Goal: Navigation & Orientation: Find specific page/section

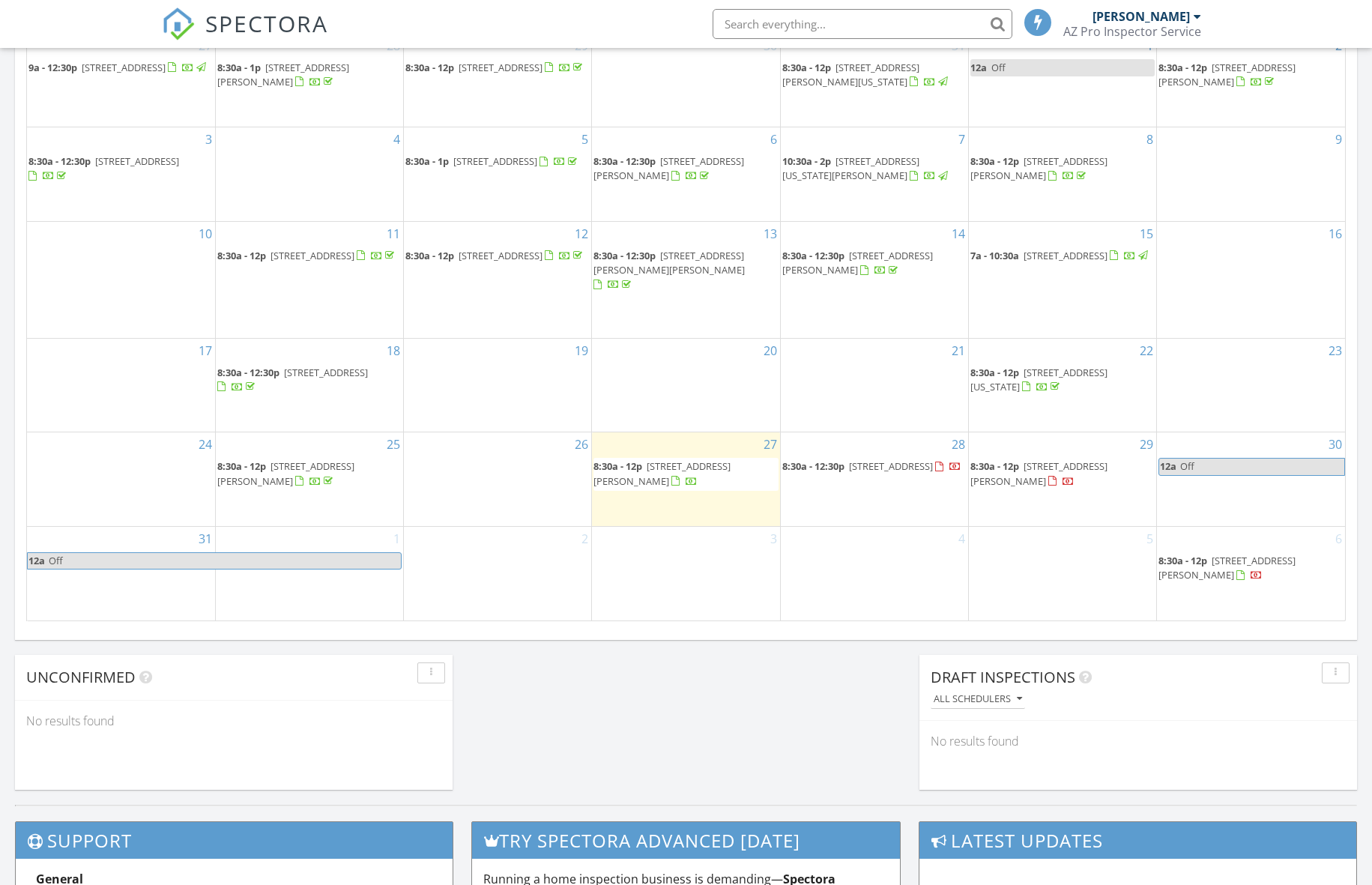
scroll to position [755, 0]
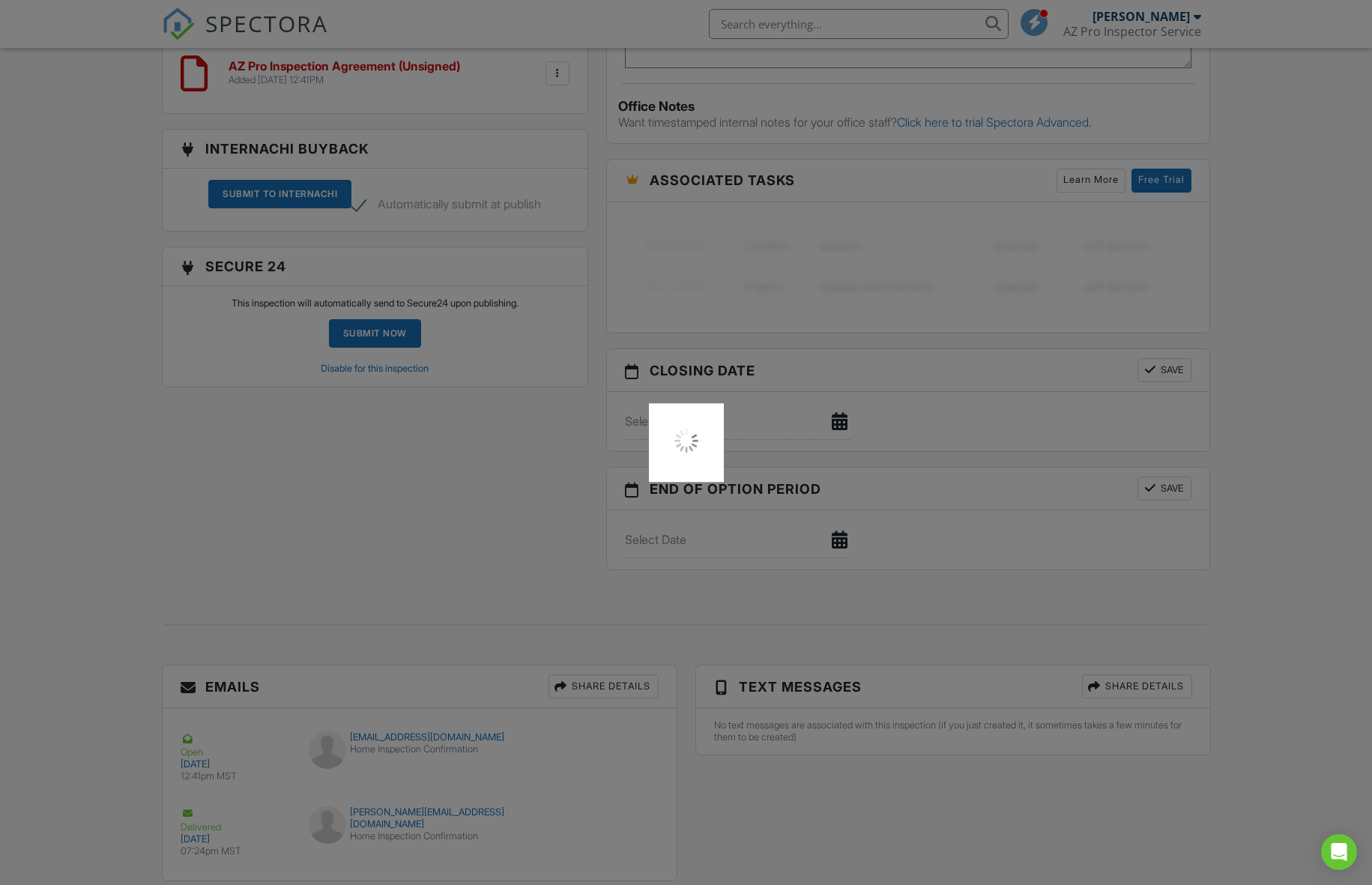
scroll to position [1159, 0]
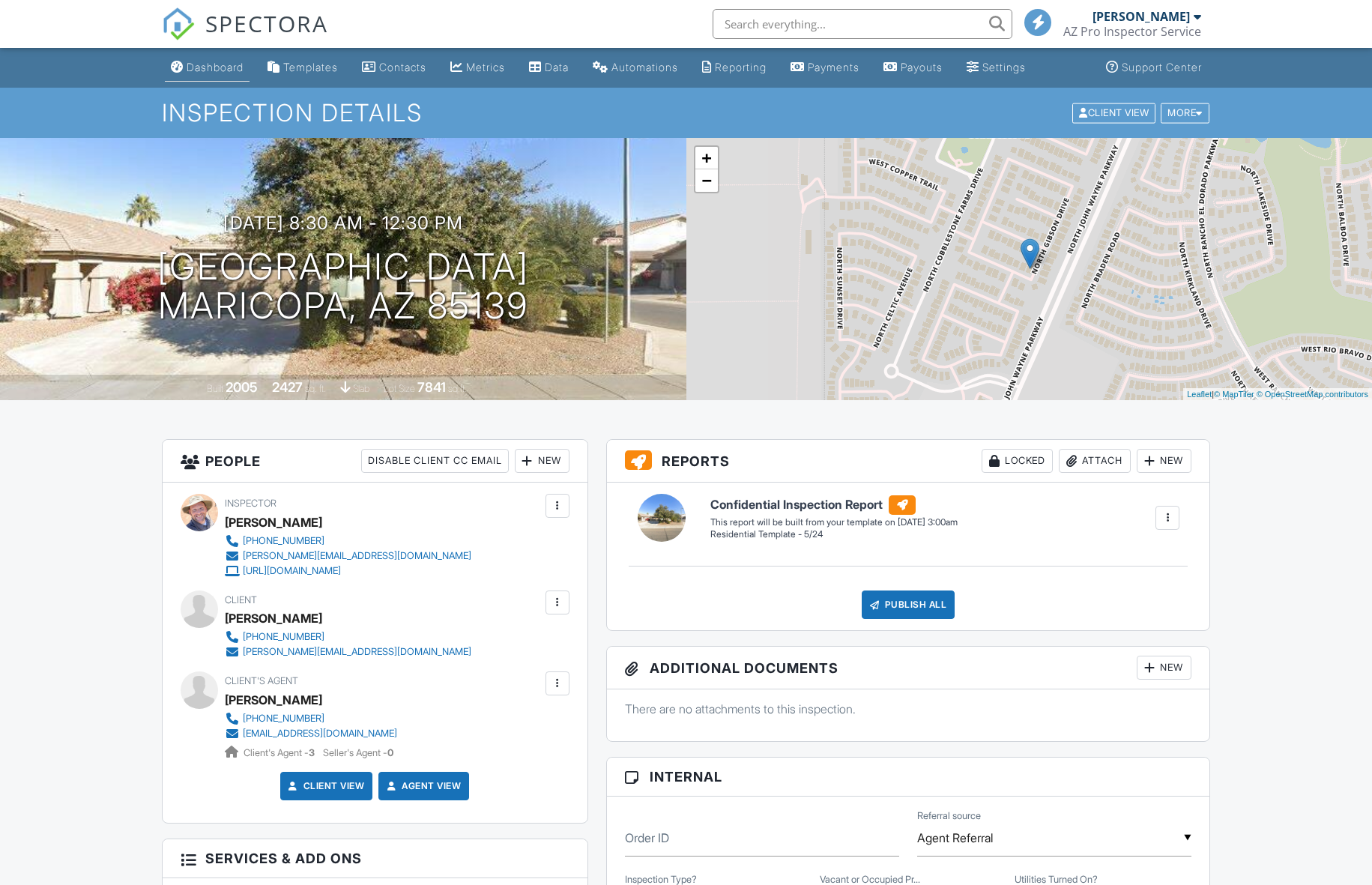
click at [197, 71] on div "Dashboard" at bounding box center [215, 66] width 57 height 13
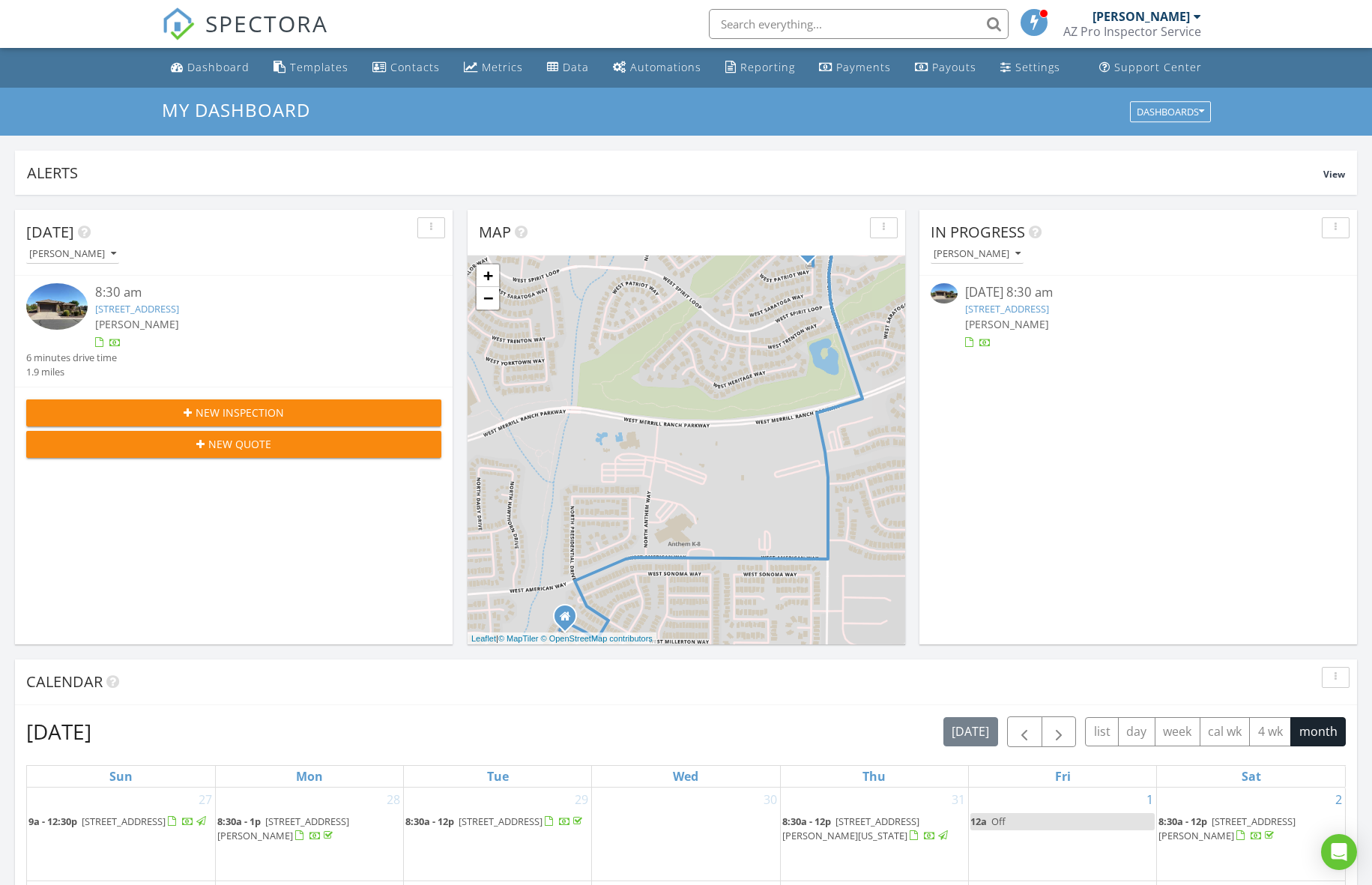
click at [1049, 309] on link "6864 W Patriot Way, Florence, AZ 85132" at bounding box center [1007, 309] width 84 height 14
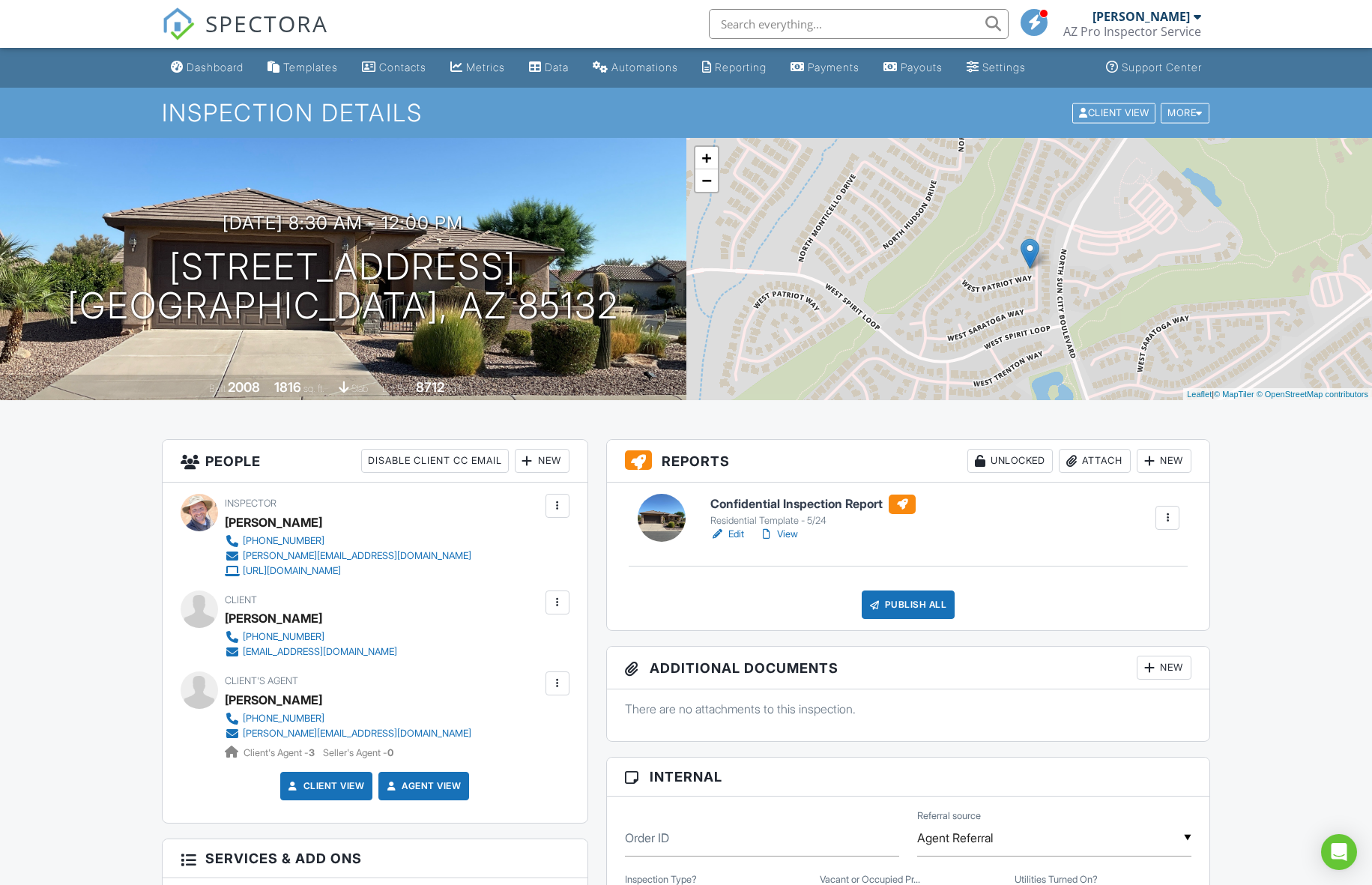
click at [844, 504] on h6 "Confidential Inspection Report" at bounding box center [813, 504] width 206 height 19
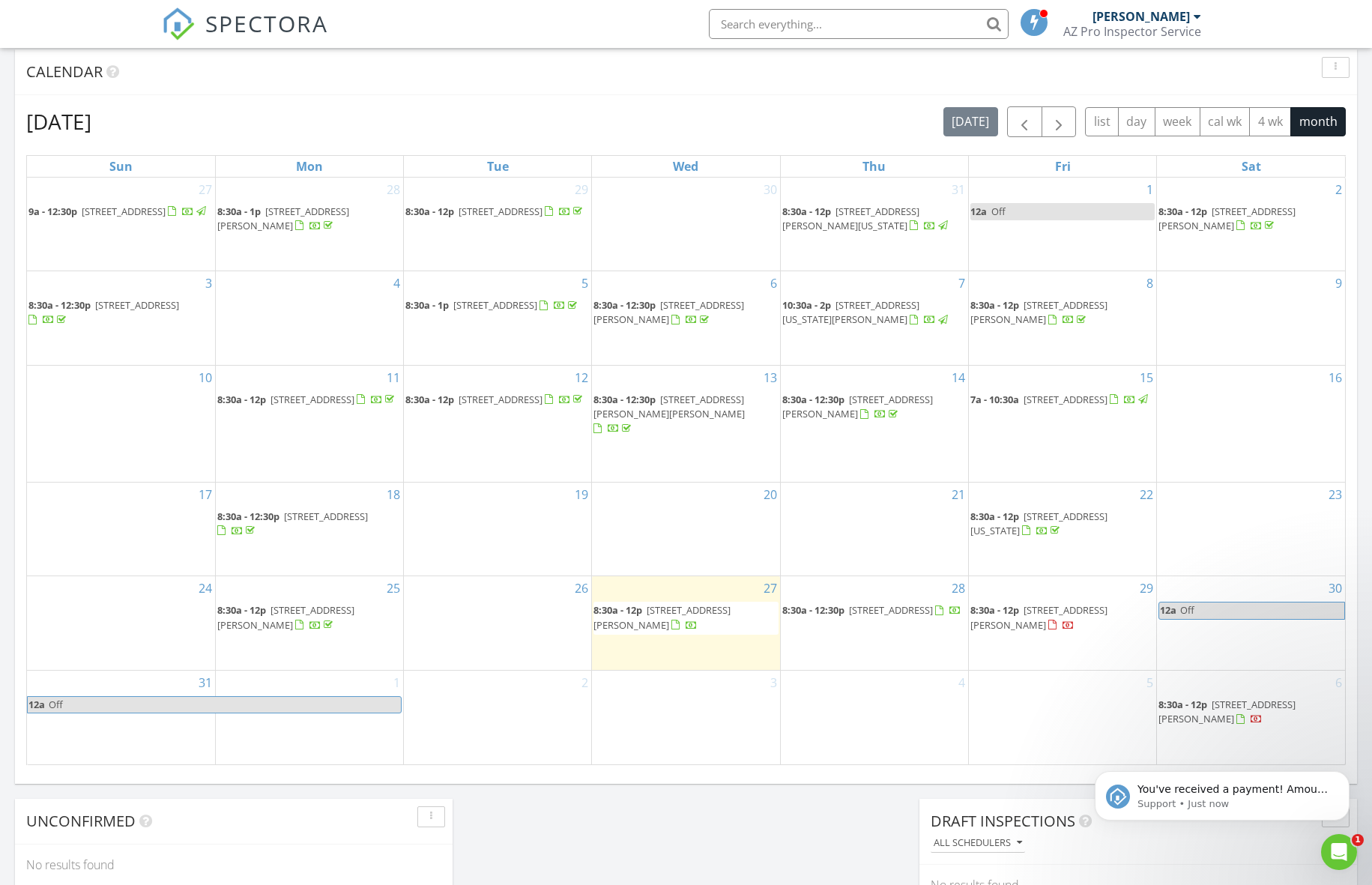
scroll to position [613, 0]
click at [1341, 854] on icon "Open Intercom Messenger" at bounding box center [1338, 850] width 24 height 24
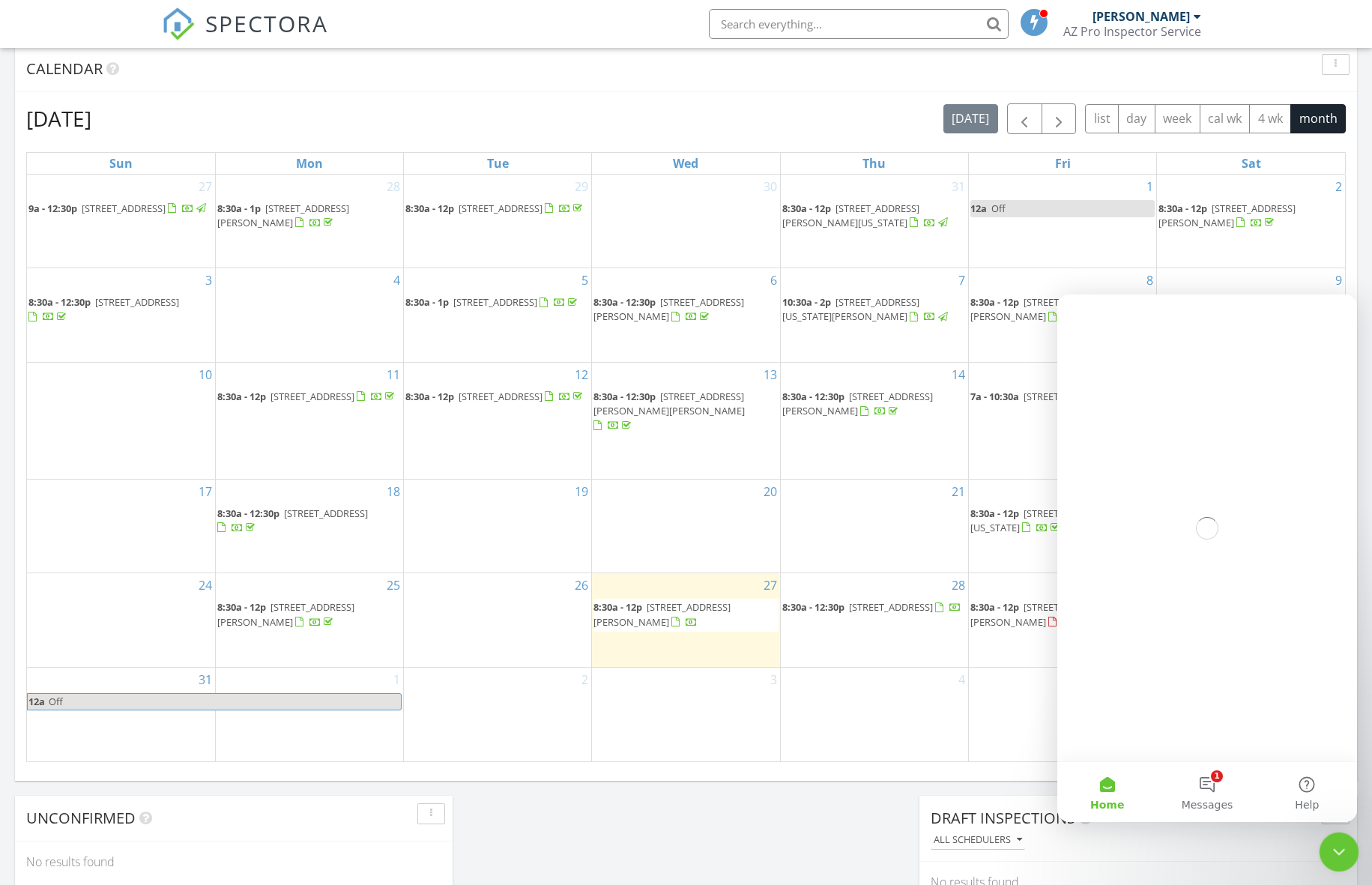
scroll to position [0, 0]
click at [1208, 783] on button "1 Messages" at bounding box center [1207, 792] width 99 height 60
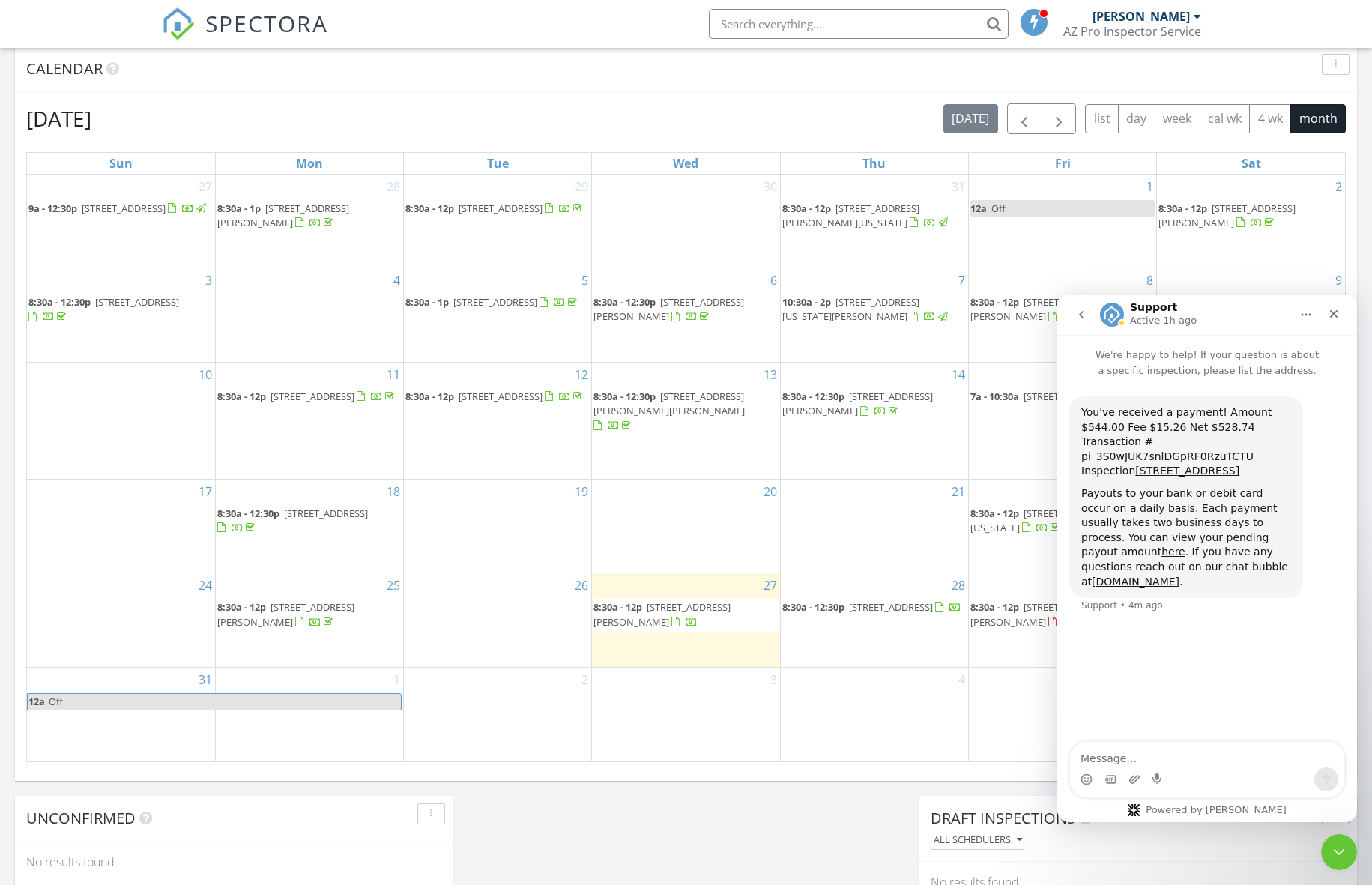
click at [1079, 315] on icon "go back" at bounding box center [1082, 315] width 5 height 8
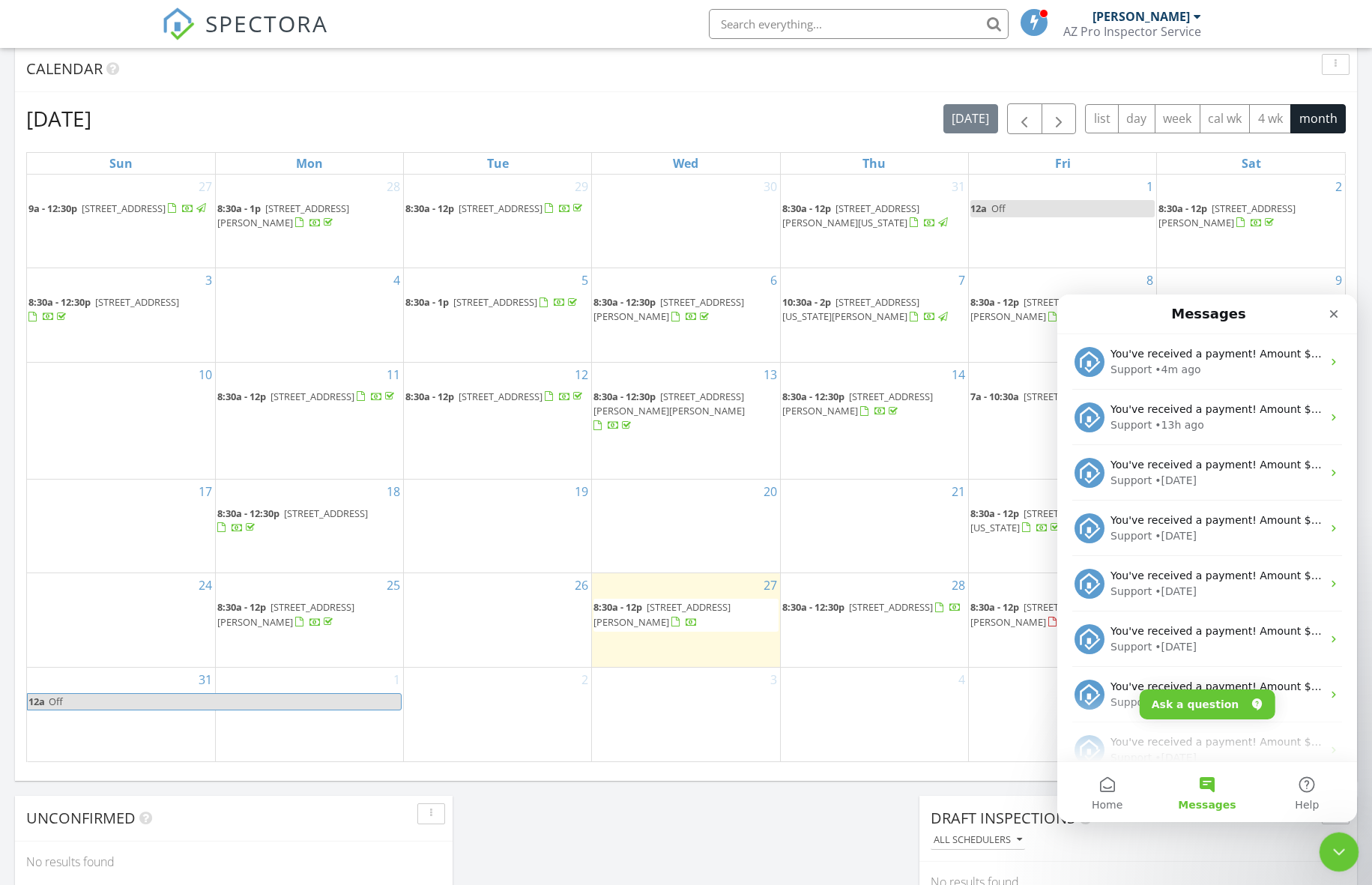
click at [1332, 857] on icon "Close Intercom Messenger" at bounding box center [1338, 850] width 18 height 18
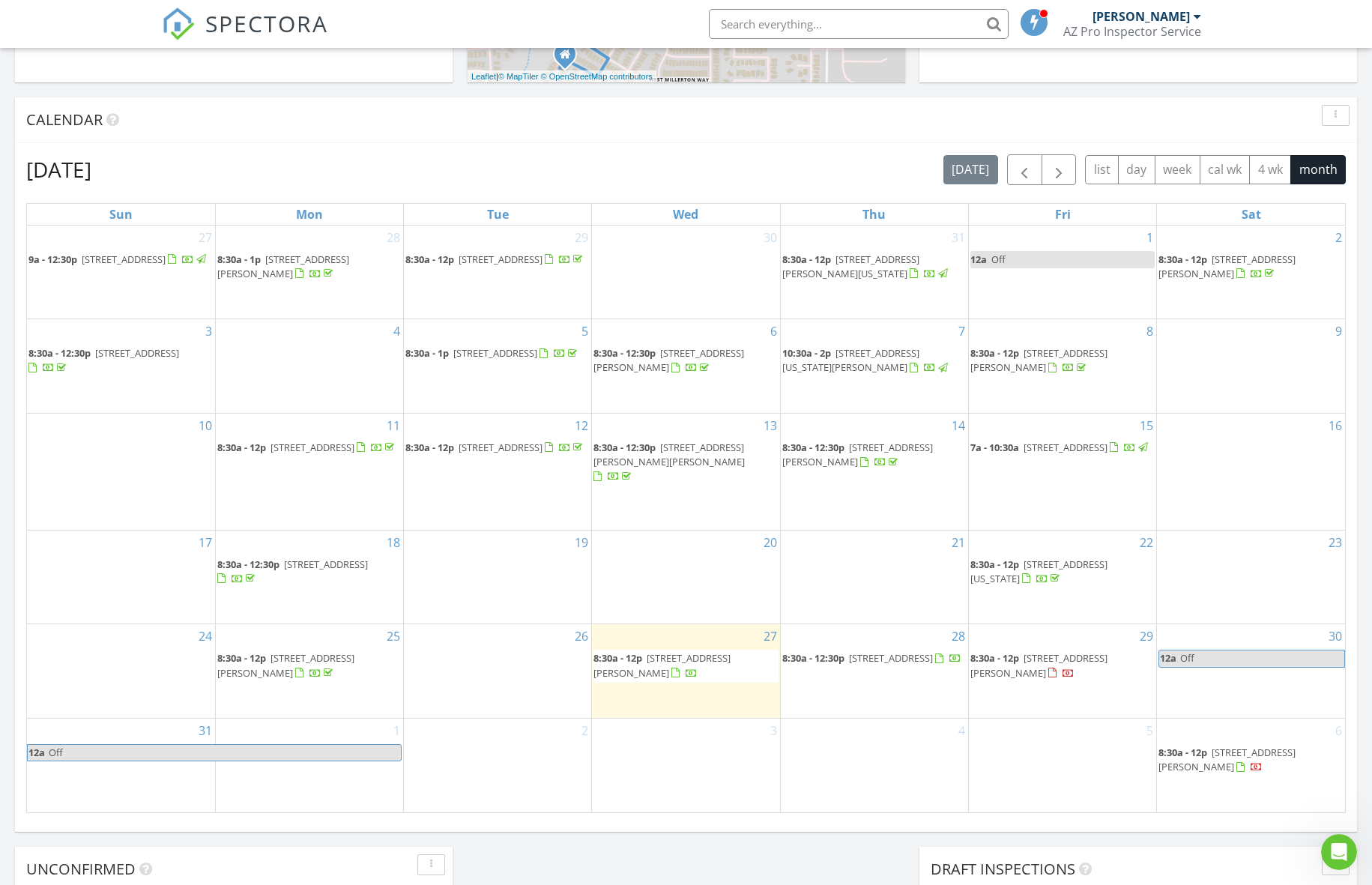
scroll to position [556, 0]
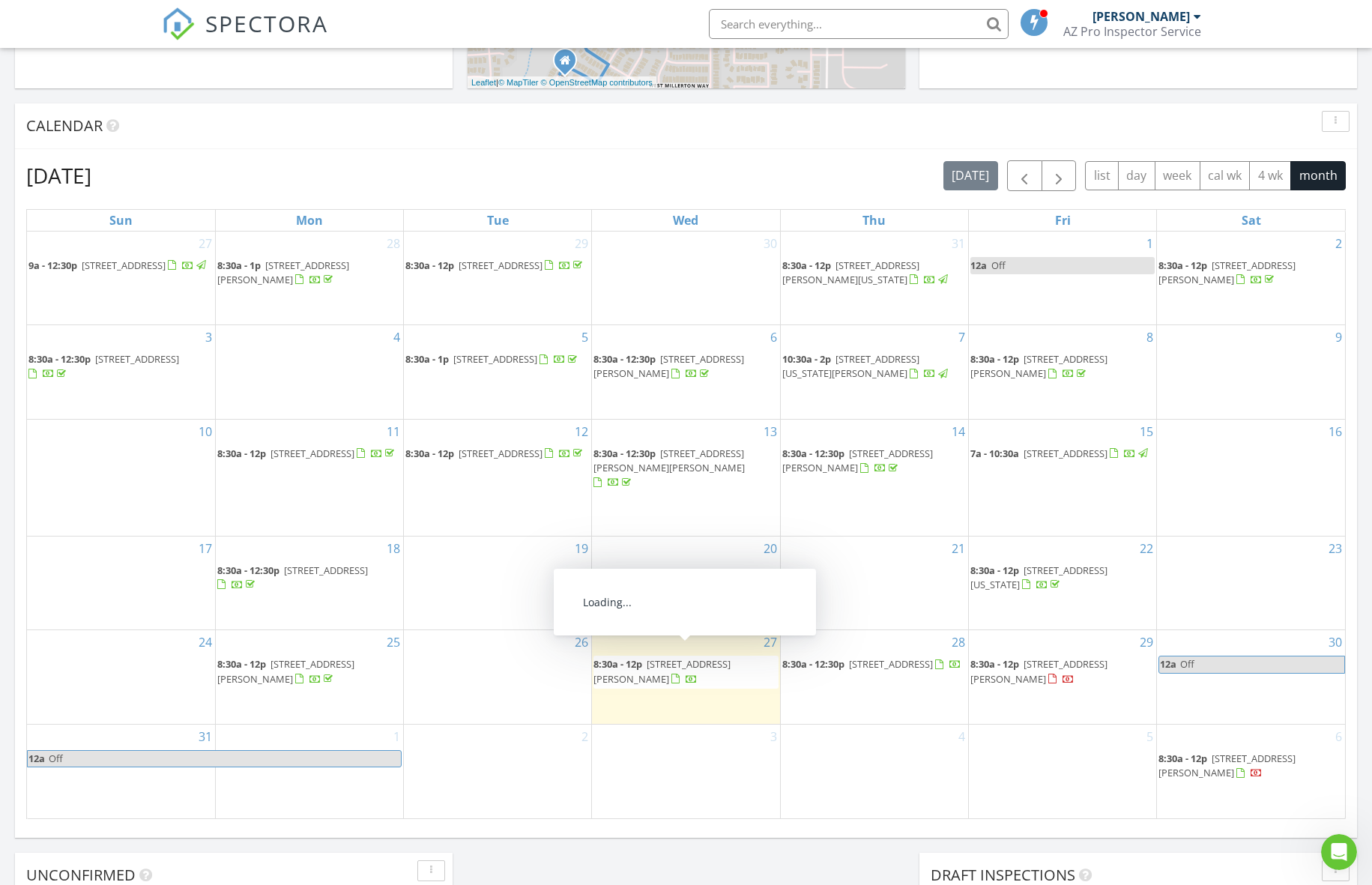
click at [721, 659] on span "6864 W Patriot Way, Florence 85132" at bounding box center [662, 671] width 137 height 28
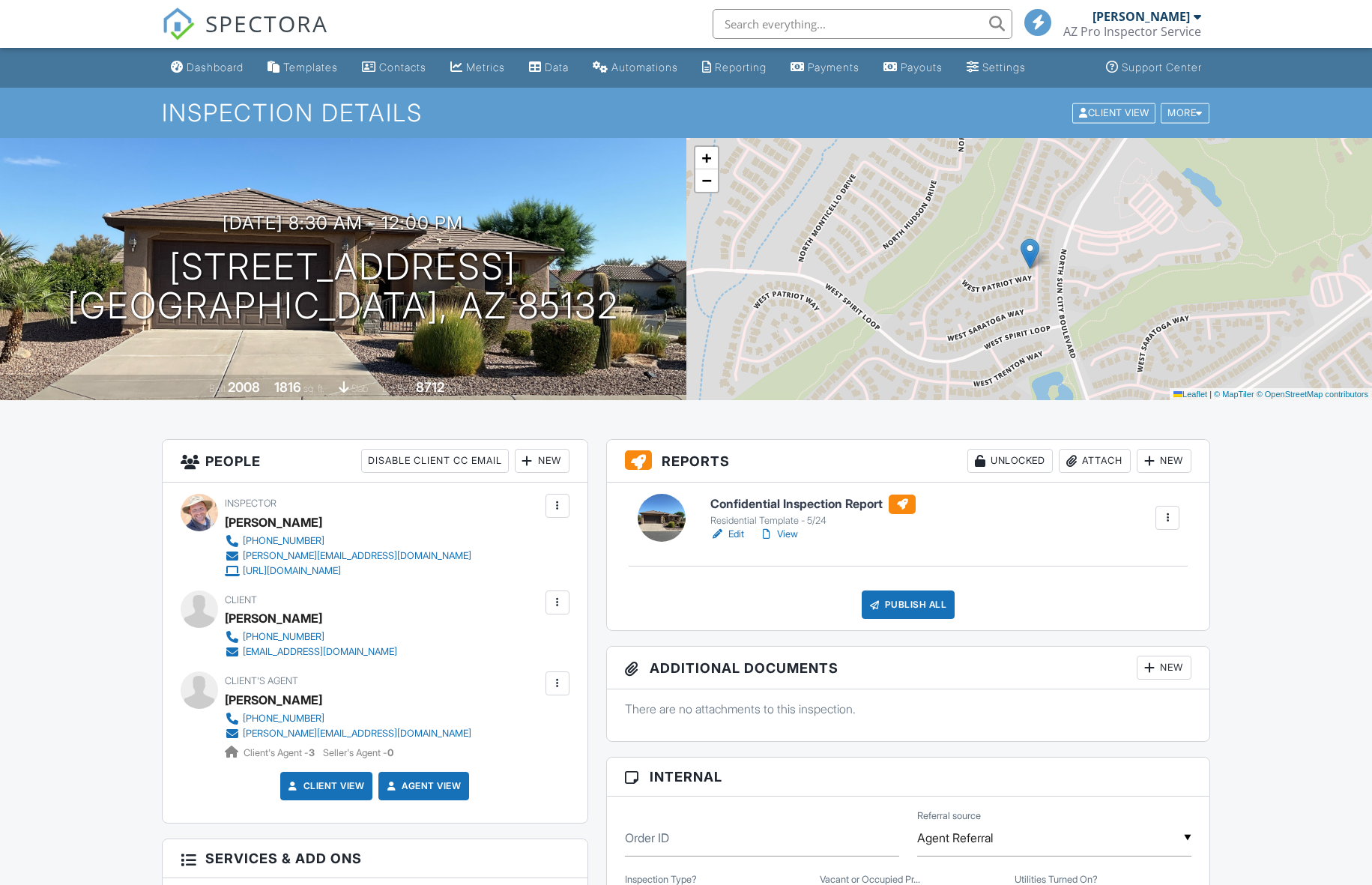
click at [824, 502] on h6 "Confidential Inspection Report" at bounding box center [813, 504] width 206 height 19
